Goal: Navigation & Orientation: Find specific page/section

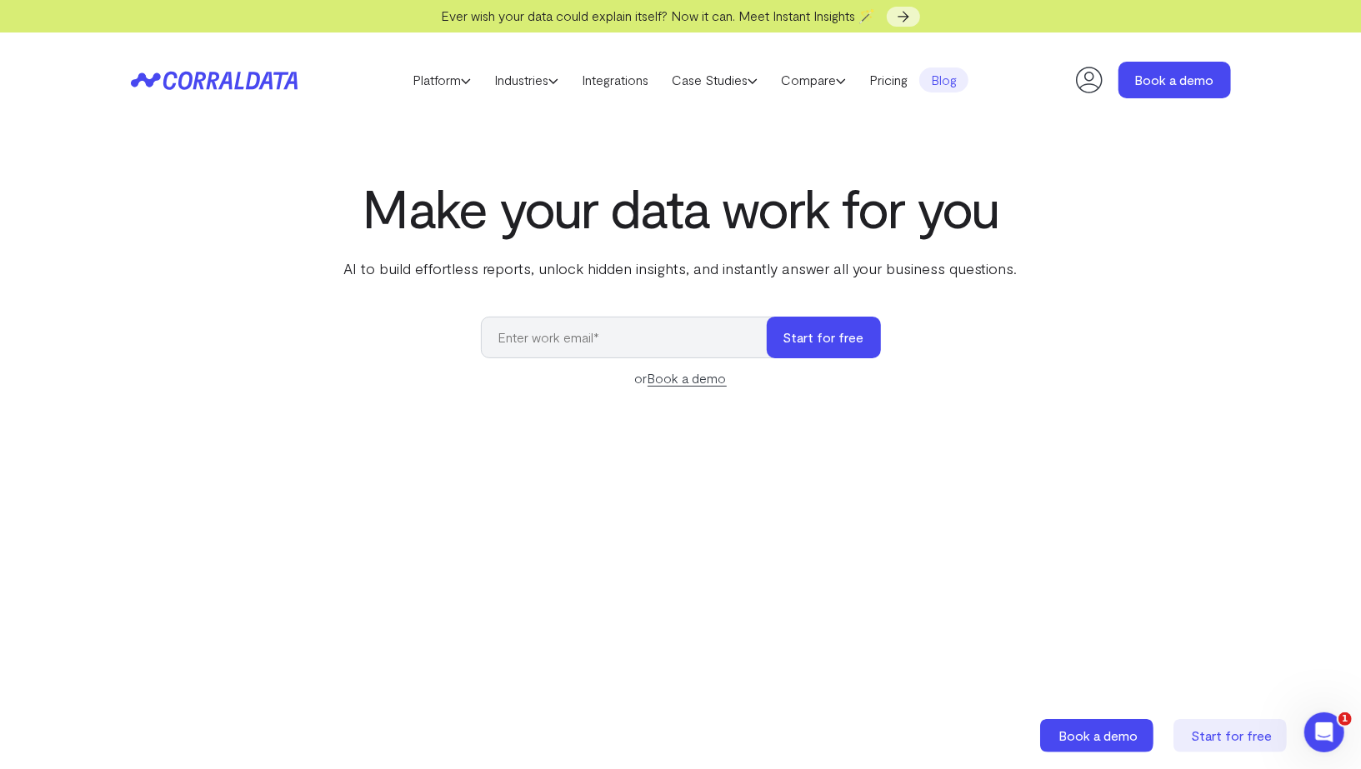
click at [961, 82] on link "Blog" at bounding box center [943, 79] width 49 height 25
click at [1096, 82] on icon at bounding box center [1088, 79] width 33 height 33
click at [1081, 85] on icon at bounding box center [1089, 80] width 27 height 27
